Goal: Browse casually

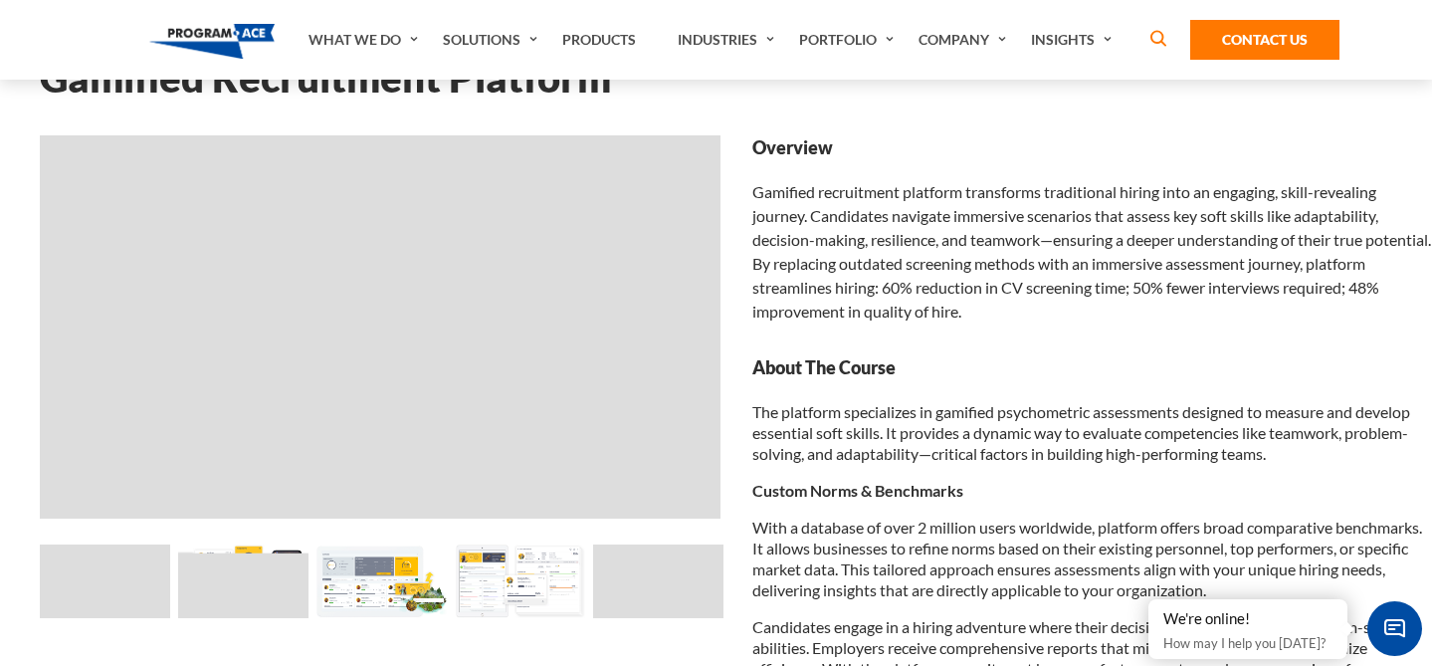
scroll to position [121, 0]
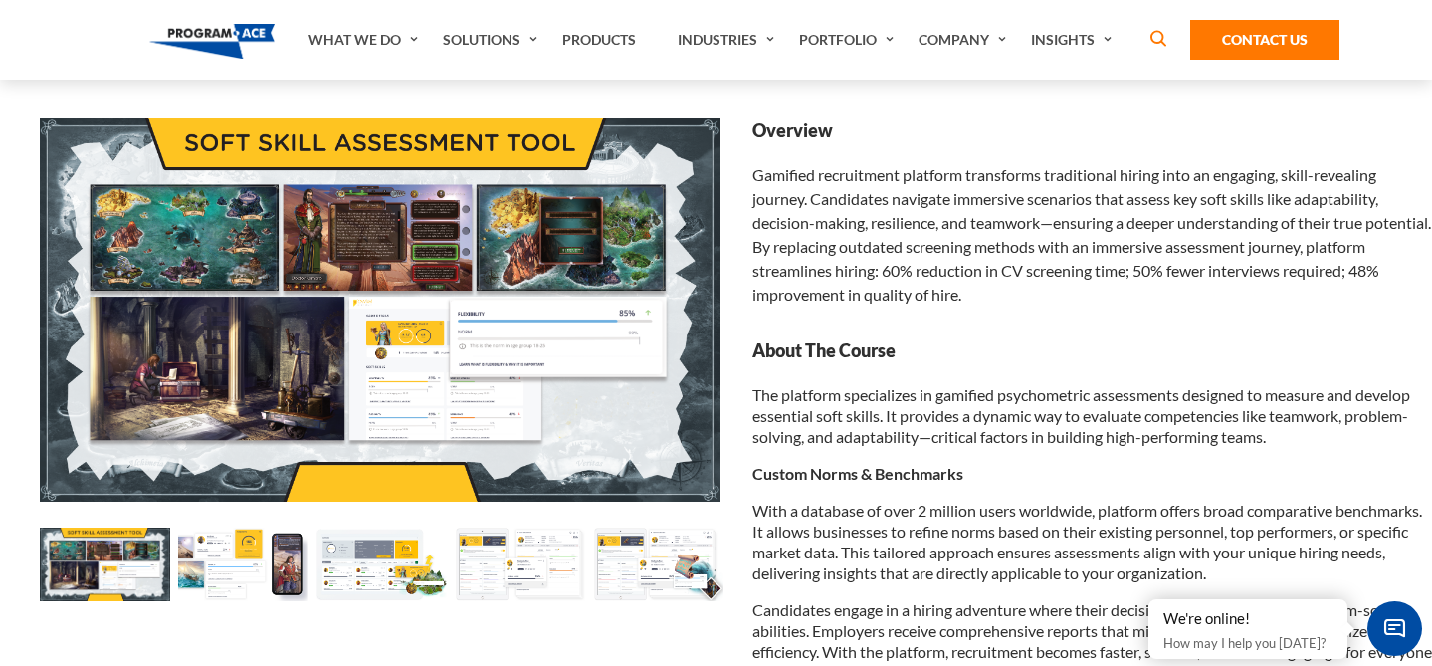
click at [240, 560] on img at bounding box center [243, 564] width 130 height 74
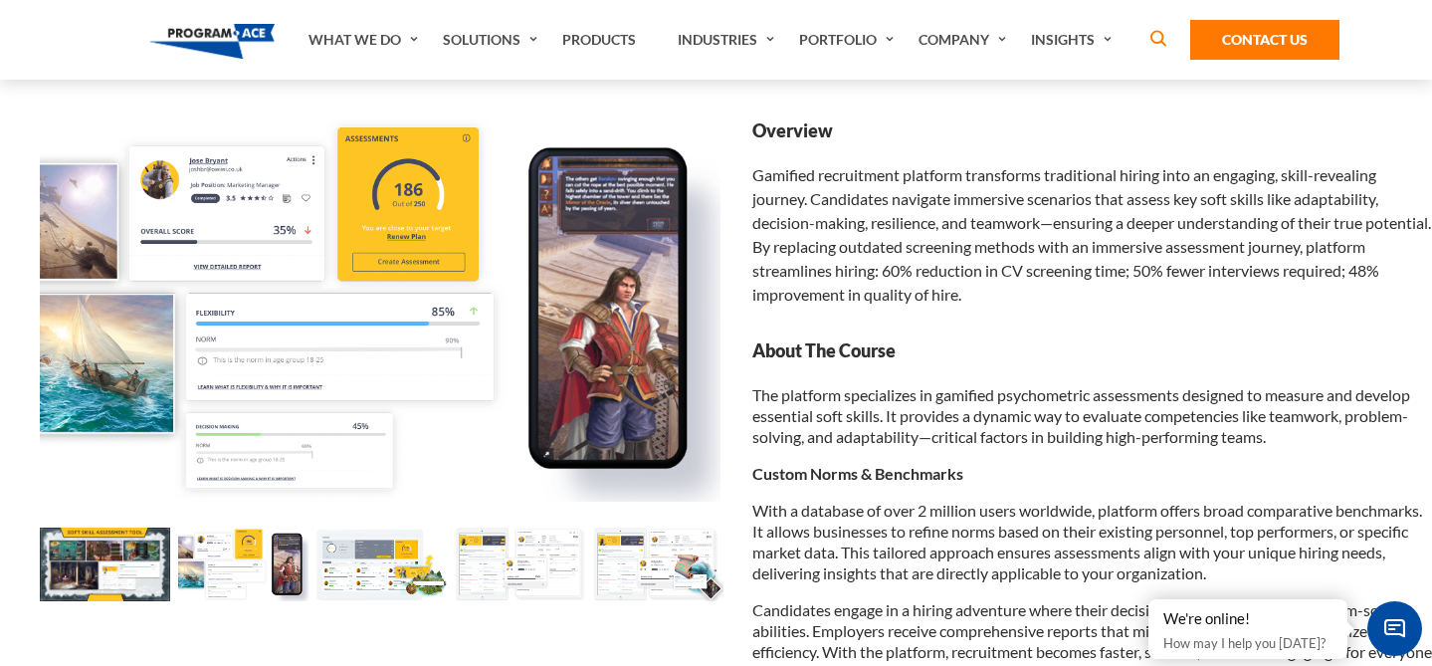
click at [371, 566] on img at bounding box center [381, 564] width 130 height 74
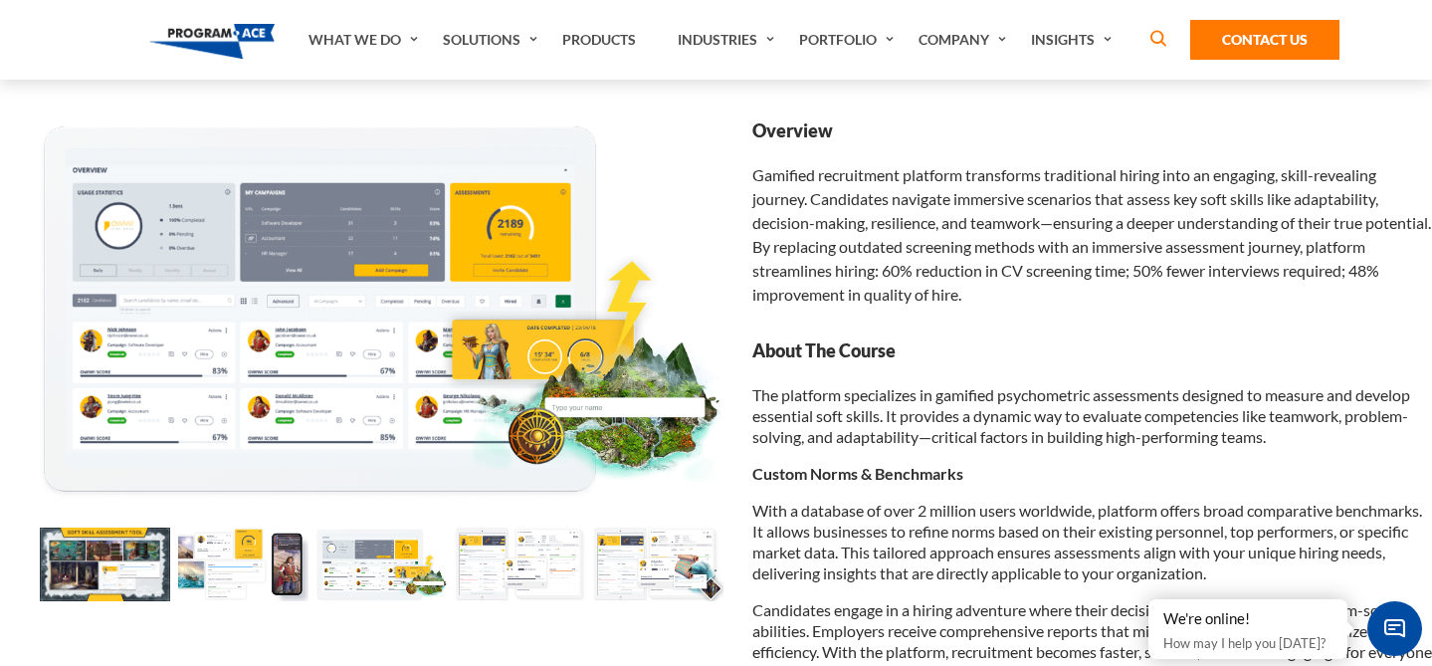
click at [511, 556] on img at bounding box center [520, 564] width 130 height 74
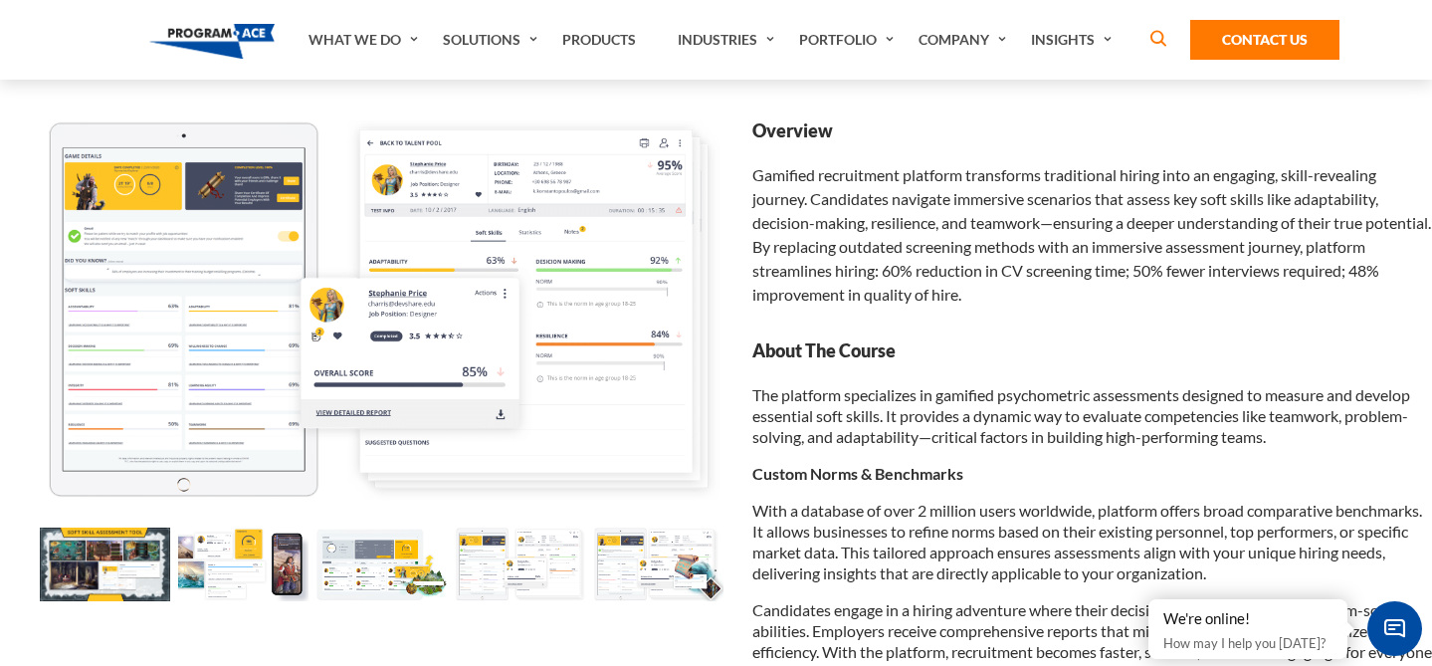
click at [656, 572] on img at bounding box center [658, 564] width 130 height 74
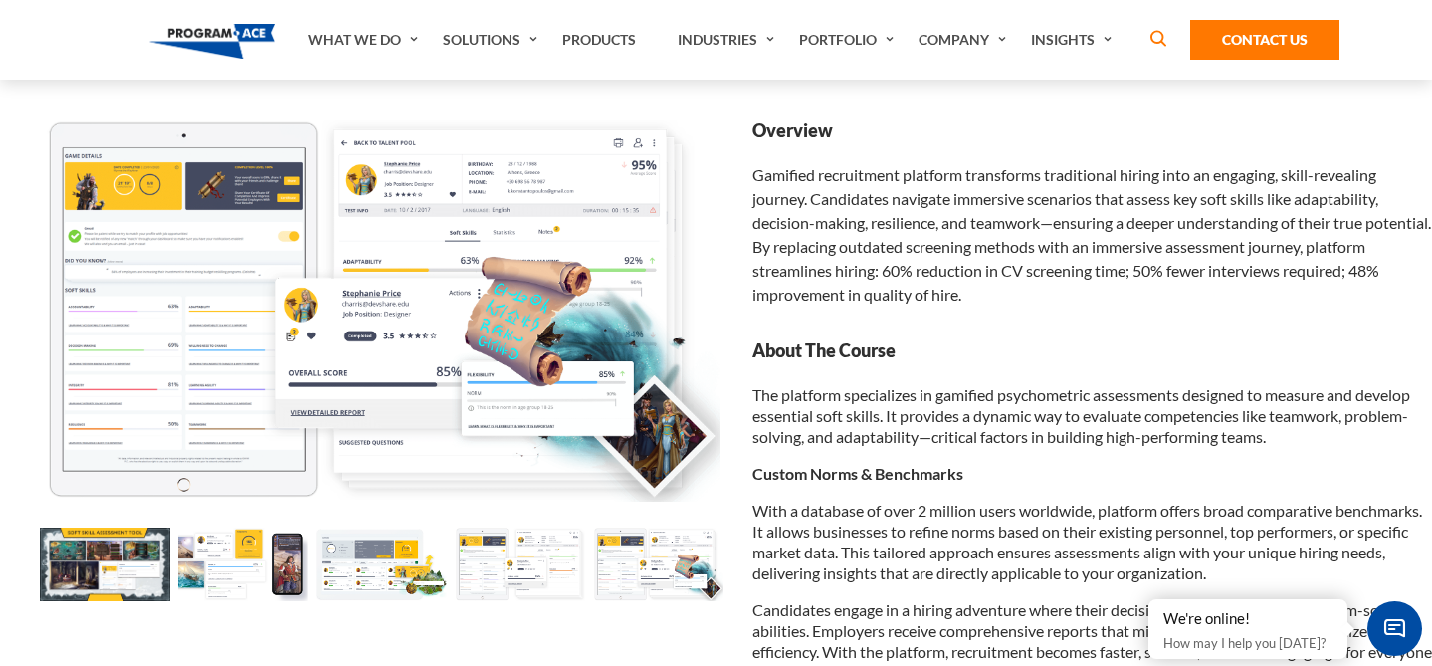
click at [252, 574] on img at bounding box center [243, 564] width 130 height 74
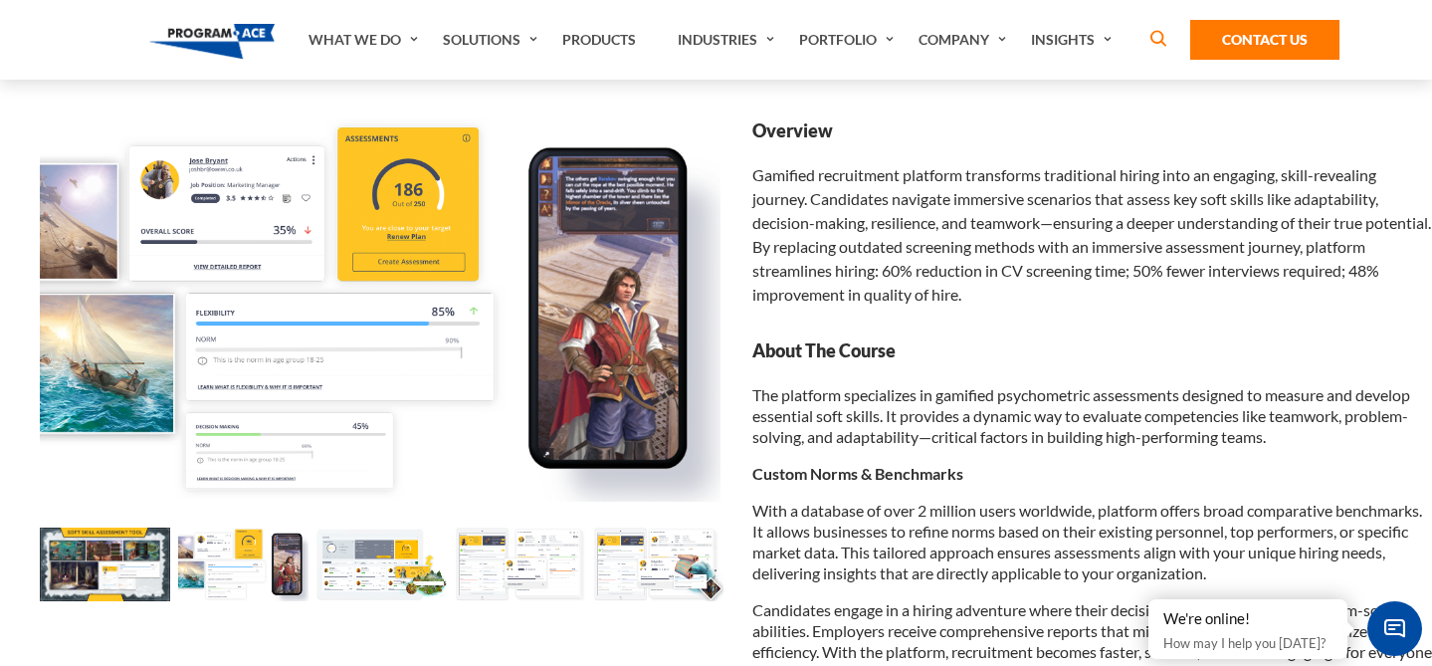
click at [376, 572] on img at bounding box center [381, 564] width 130 height 74
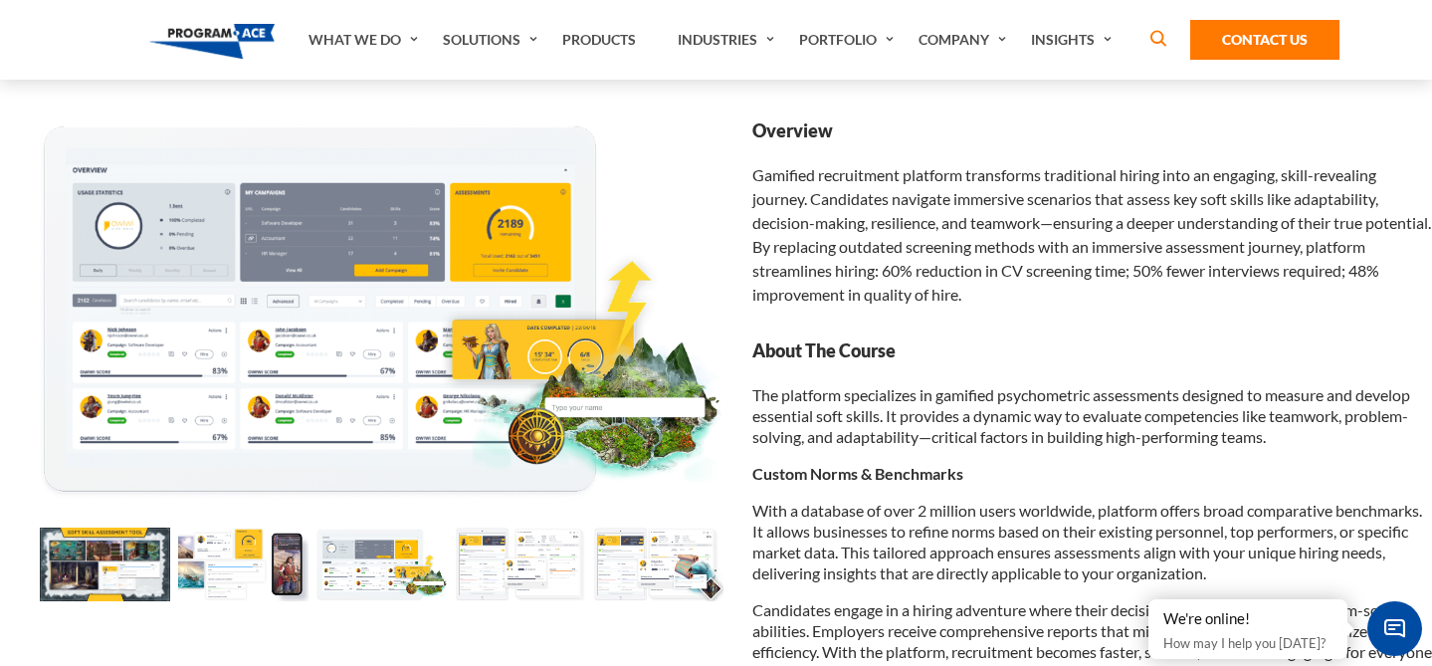
click at [499, 567] on img at bounding box center [520, 564] width 130 height 74
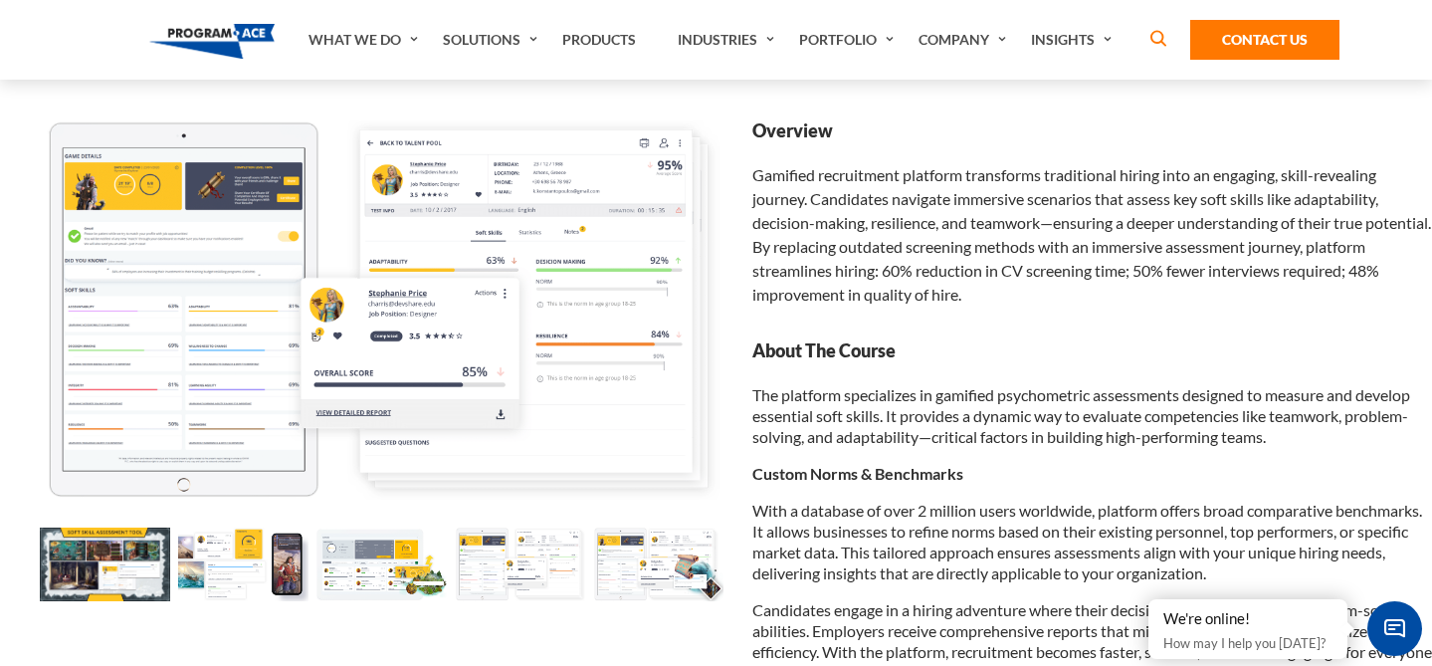
click at [649, 565] on img at bounding box center [658, 564] width 130 height 74
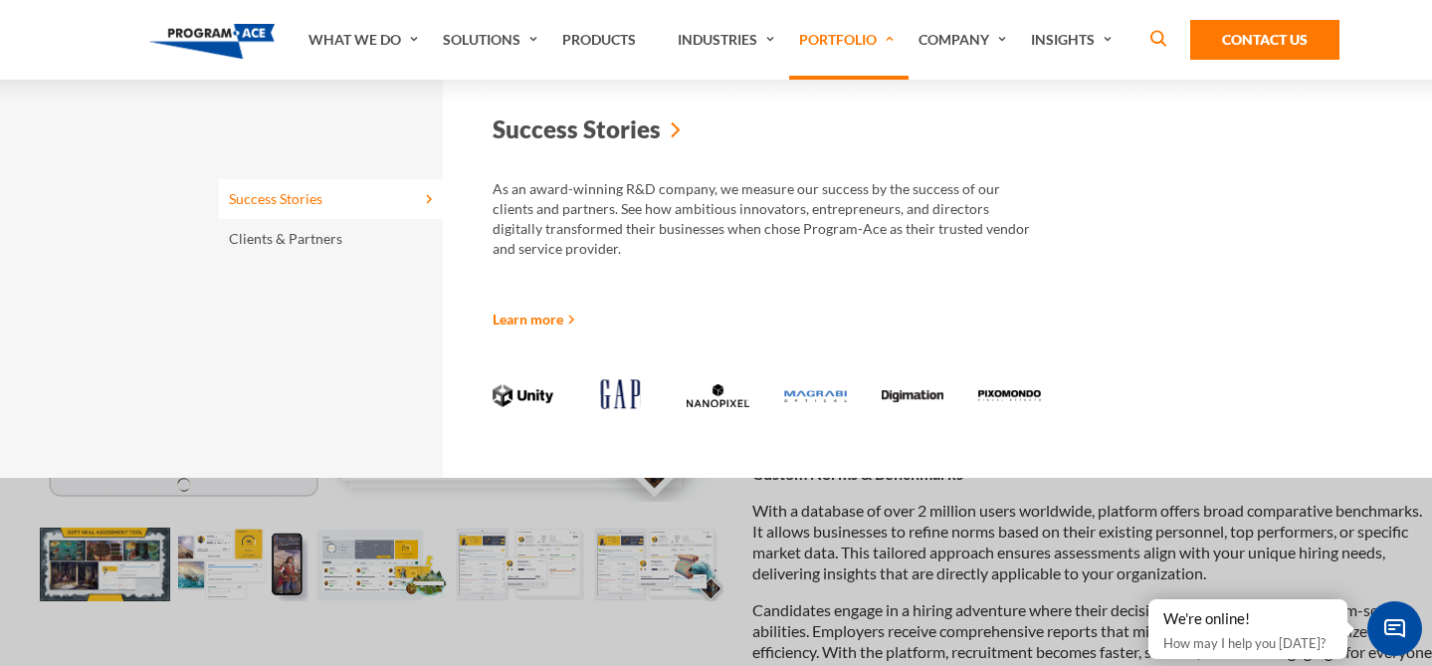
click at [857, 49] on link "Portfolio" at bounding box center [848, 40] width 119 height 80
